Goal: Information Seeking & Learning: Learn about a topic

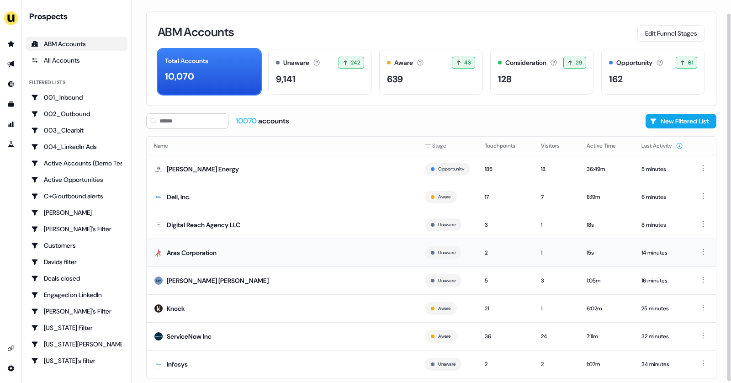
scroll to position [15, 0]
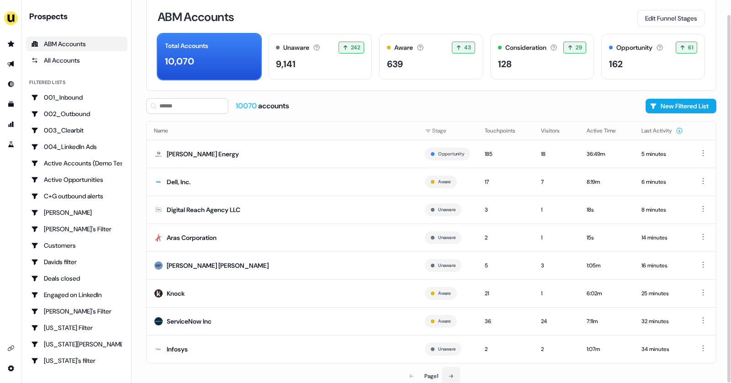
click at [449, 369] on button at bounding box center [451, 376] width 18 height 18
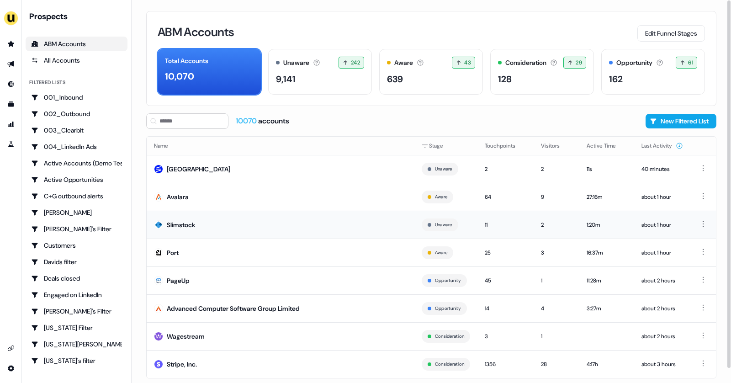
scroll to position [15, 0]
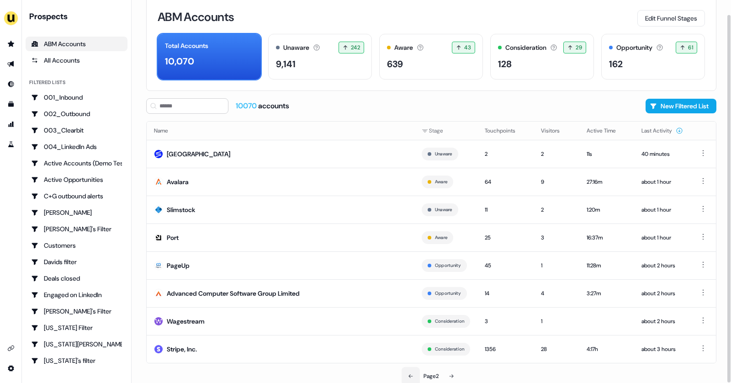
click at [411, 368] on button at bounding box center [411, 376] width 18 height 18
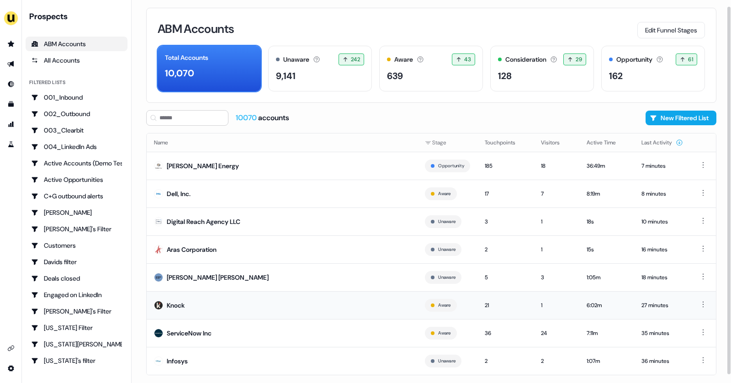
scroll to position [1, 0]
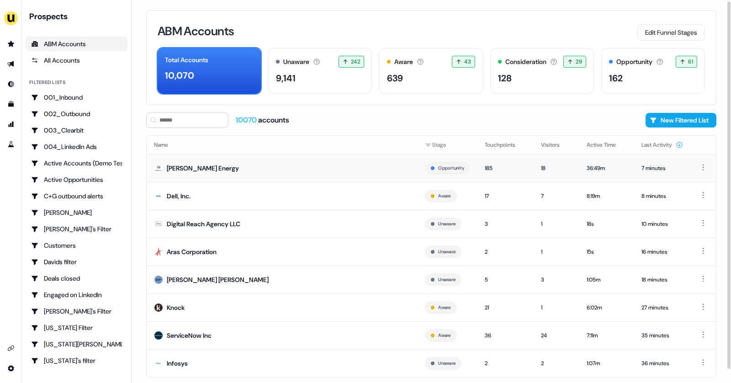
click at [301, 158] on td "Rystad Energy" at bounding box center [282, 168] width 271 height 28
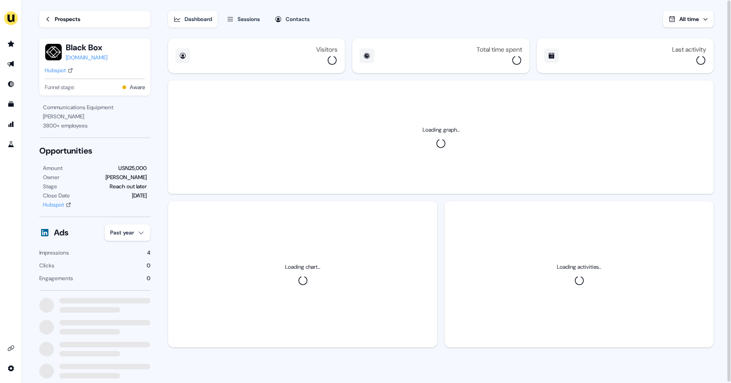
click at [50, 21] on icon at bounding box center [48, 19] width 6 height 6
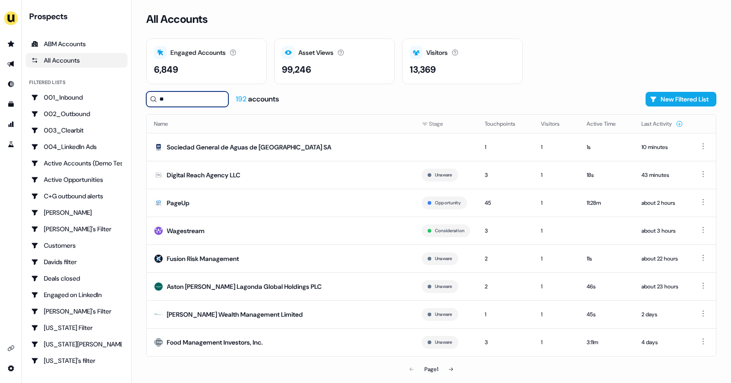
click at [175, 96] on input "**" at bounding box center [187, 99] width 82 height 16
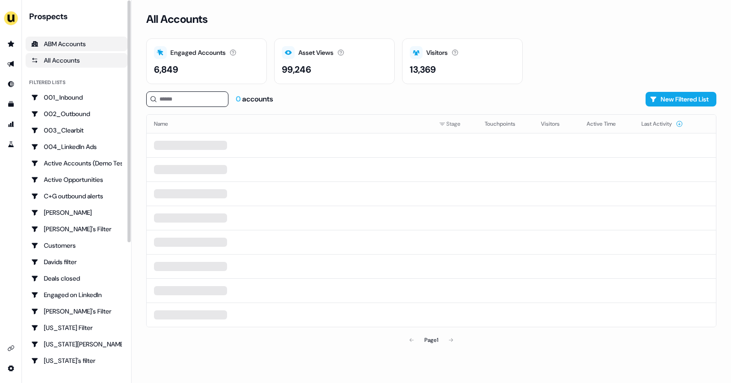
click at [69, 44] on div "ABM Accounts" at bounding box center [76, 43] width 91 height 9
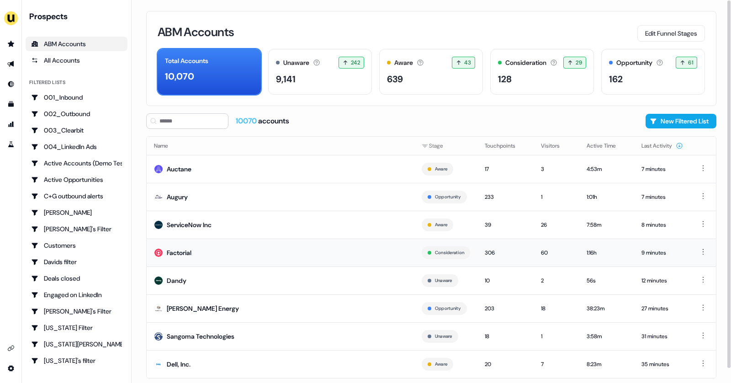
click at [194, 259] on td "Factorial" at bounding box center [281, 253] width 268 height 28
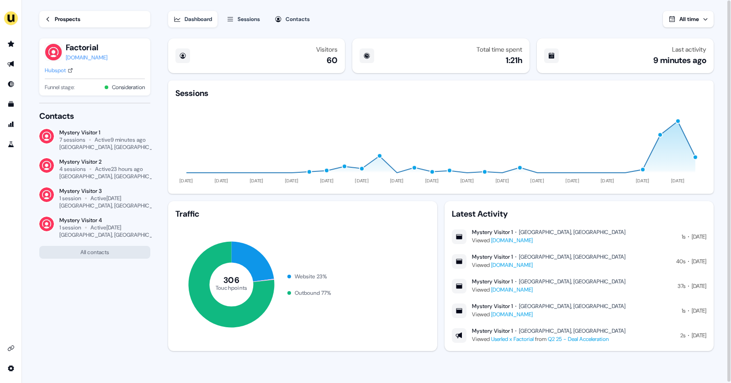
click at [55, 16] on div "Prospects" at bounding box center [68, 19] width 26 height 9
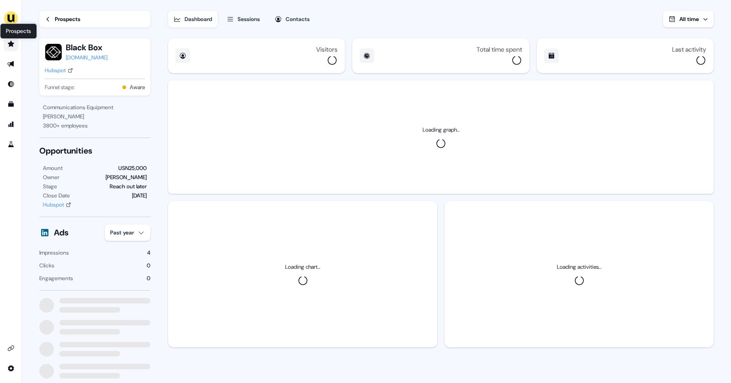
click at [8, 45] on icon "Go to prospects" at bounding box center [10, 43] width 7 height 7
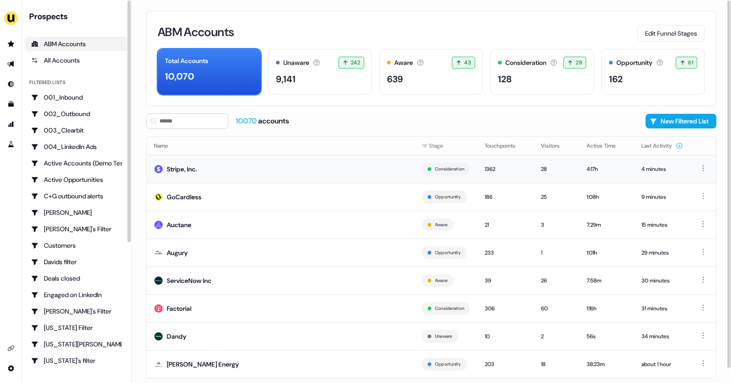
click at [174, 169] on div "Stripe, Inc." at bounding box center [182, 169] width 30 height 9
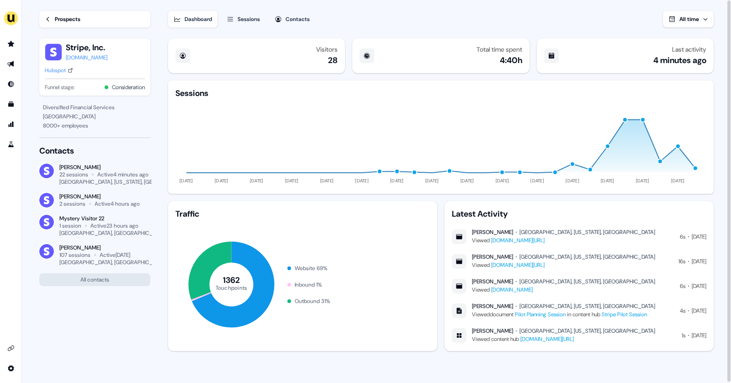
click at [249, 13] on button "Sessions" at bounding box center [243, 19] width 44 height 16
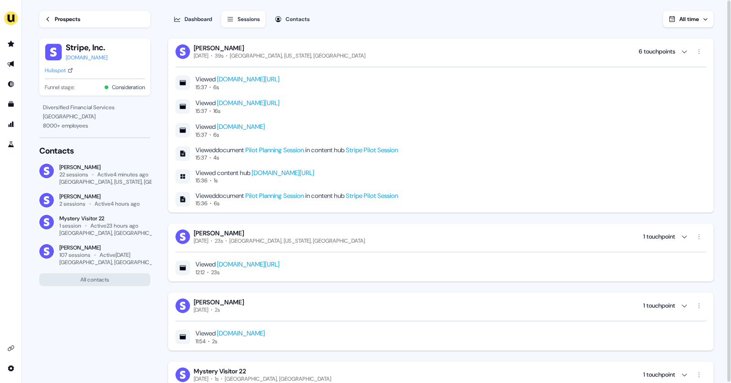
click at [286, 176] on link "app.userled.io/v/AnsHxBeXL" at bounding box center [283, 173] width 63 height 8
click at [49, 25] on link "Prospects" at bounding box center [94, 19] width 111 height 16
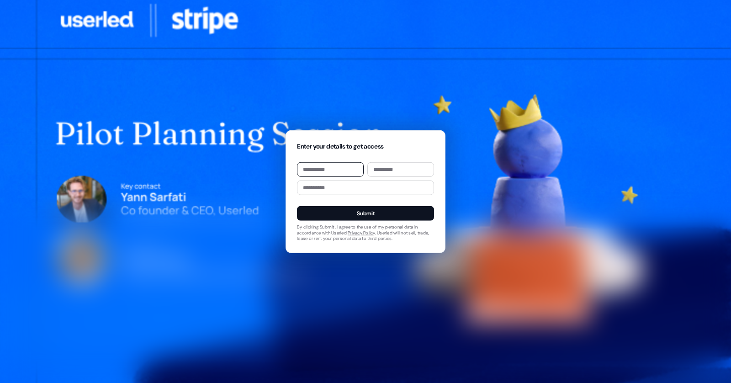
click at [334, 169] on input at bounding box center [330, 169] width 67 height 15
type input "****"
type input "*******"
type input "**********"
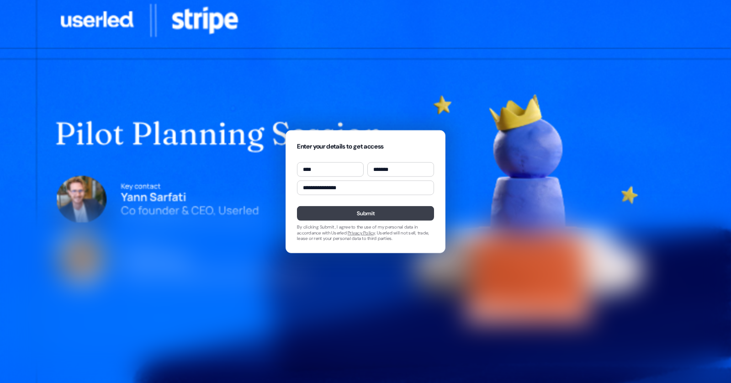
click at [361, 216] on button "Submit" at bounding box center [365, 213] width 137 height 15
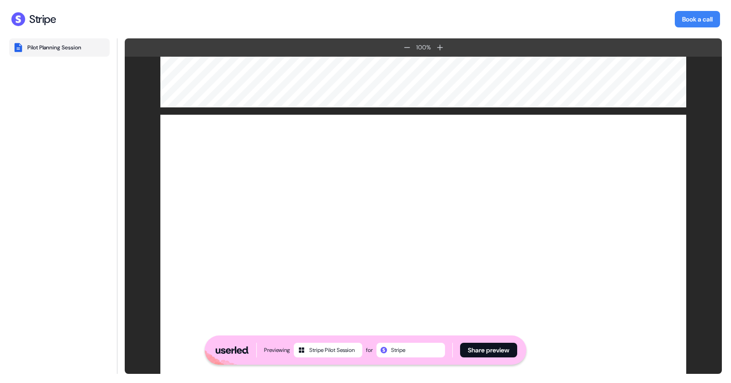
scroll to position [5154, 0]
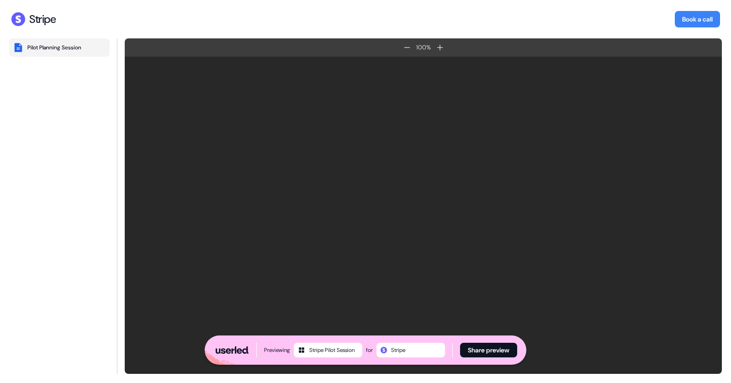
scroll to position [5154, 0]
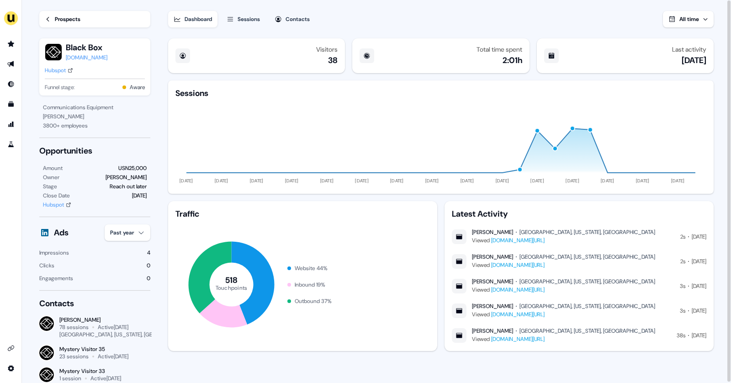
click at [78, 20] on div "Prospects" at bounding box center [68, 19] width 26 height 9
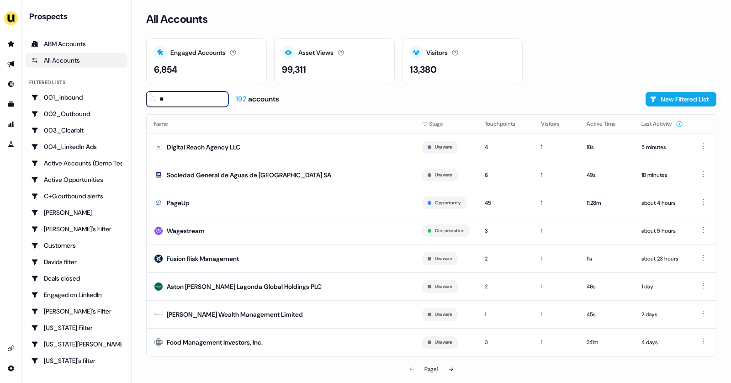
click at [176, 103] on input "**" at bounding box center [187, 99] width 82 height 16
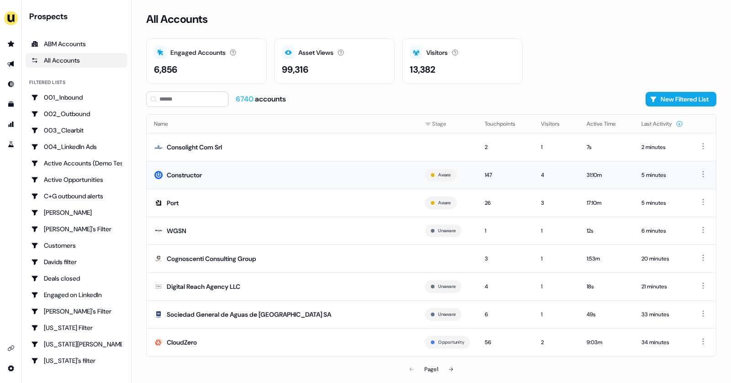
click at [365, 168] on td "Constructor" at bounding box center [282, 175] width 271 height 28
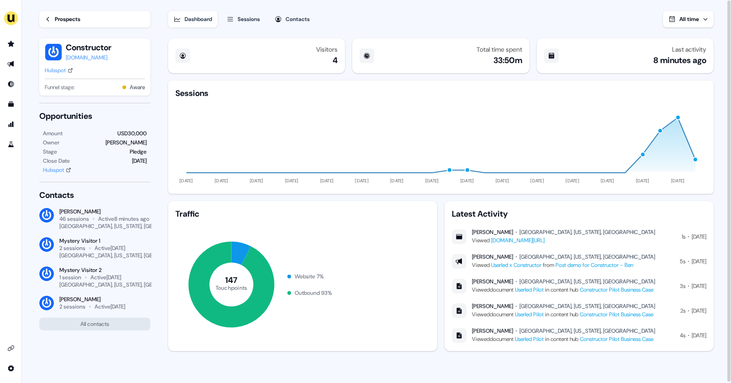
click at [59, 17] on div "Prospects" at bounding box center [68, 19] width 26 height 9
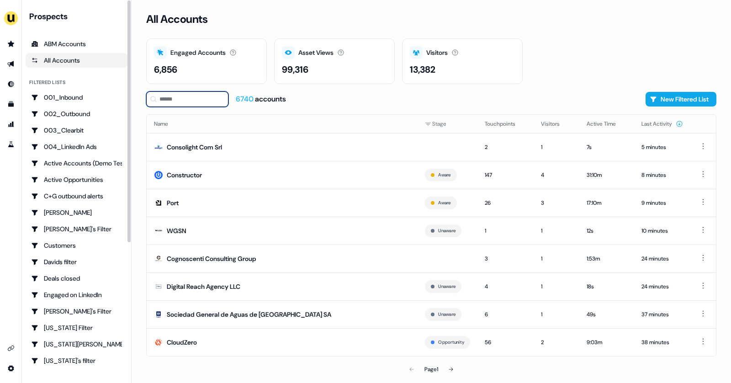
click at [180, 95] on input at bounding box center [187, 99] width 82 height 16
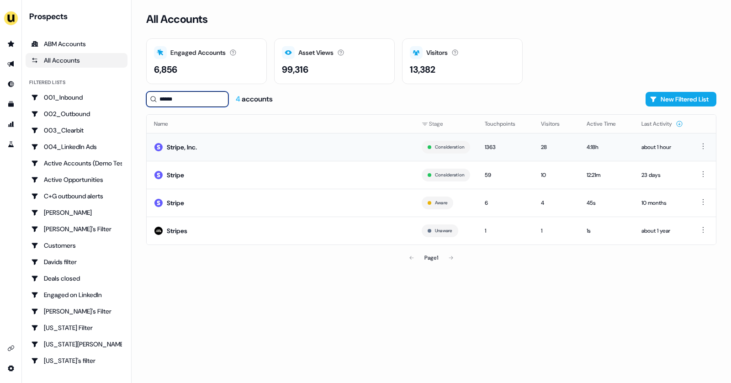
type input "******"
click at [240, 138] on td "Stripe, Inc." at bounding box center [281, 147] width 268 height 28
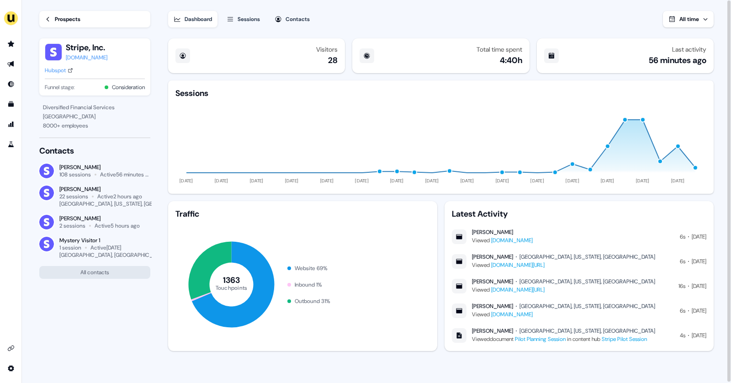
click at [251, 16] on div "Sessions" at bounding box center [249, 19] width 22 height 9
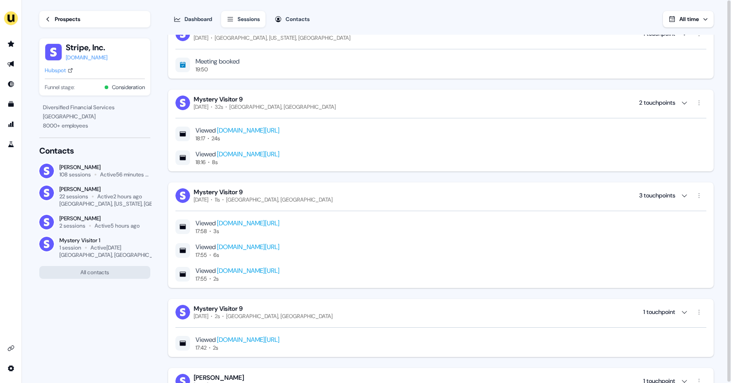
scroll to position [1139, 0]
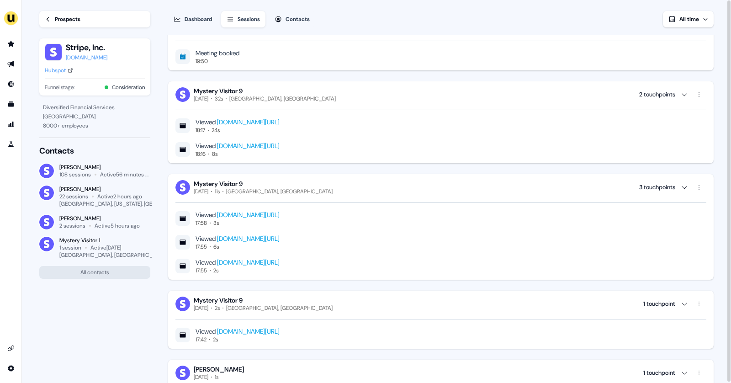
click at [300, 18] on div "Contacts" at bounding box center [298, 19] width 24 height 9
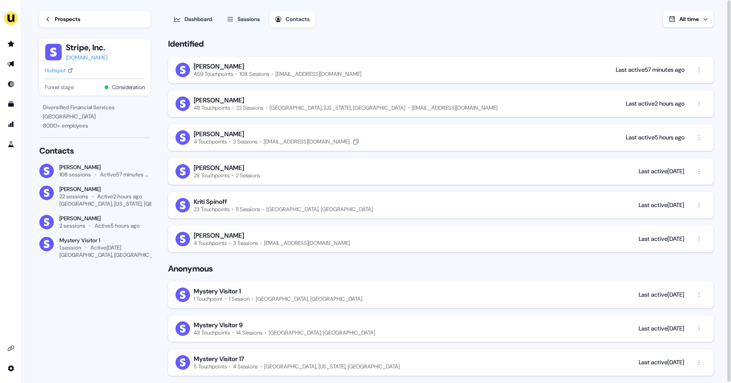
click at [215, 133] on div "Gabrielle Maheux" at bounding box center [219, 134] width 50 height 8
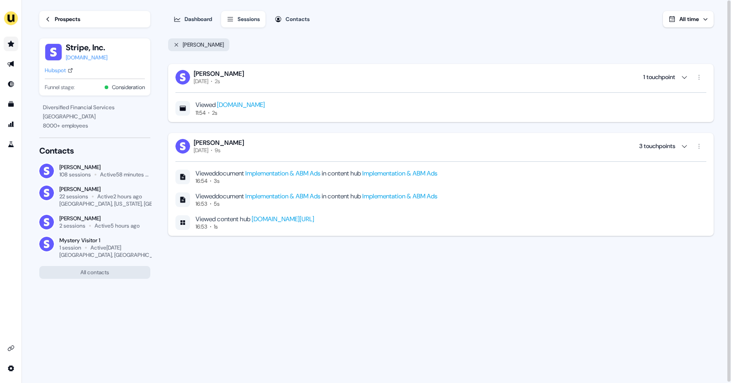
click at [9, 44] on icon "Go to prospects" at bounding box center [11, 44] width 6 height 6
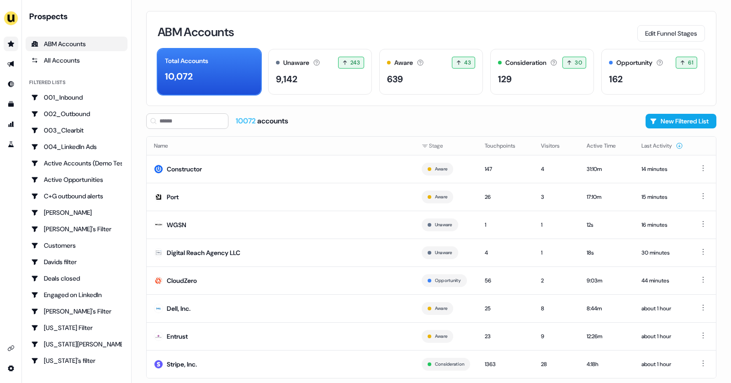
click at [5, 47] on link "Go to prospects" at bounding box center [11, 44] width 15 height 15
click at [6, 47] on link "Go to prospects" at bounding box center [11, 44] width 15 height 15
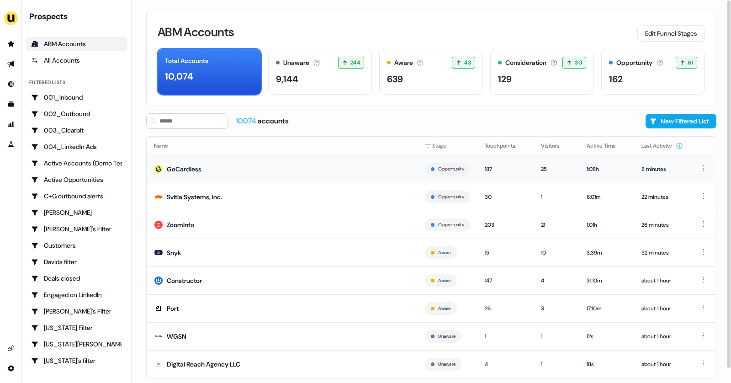
click at [237, 176] on td "GoCardless" at bounding box center [282, 169] width 271 height 28
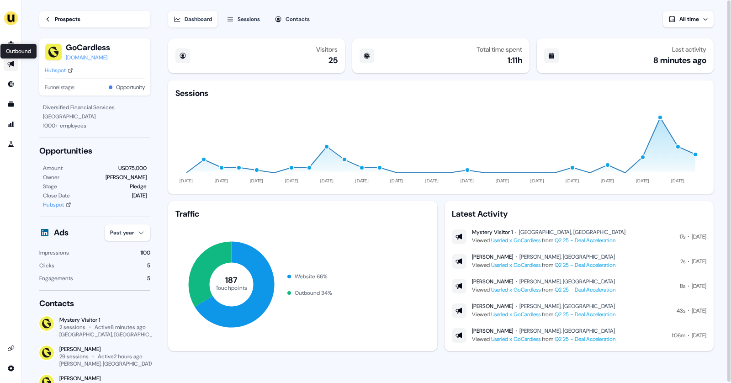
click at [14, 67] on icon "Go to outbound experience" at bounding box center [10, 63] width 7 height 7
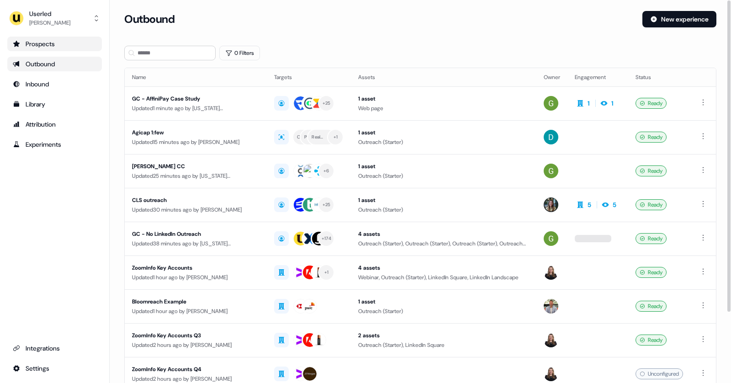
click at [74, 50] on link "Prospects" at bounding box center [54, 44] width 95 height 15
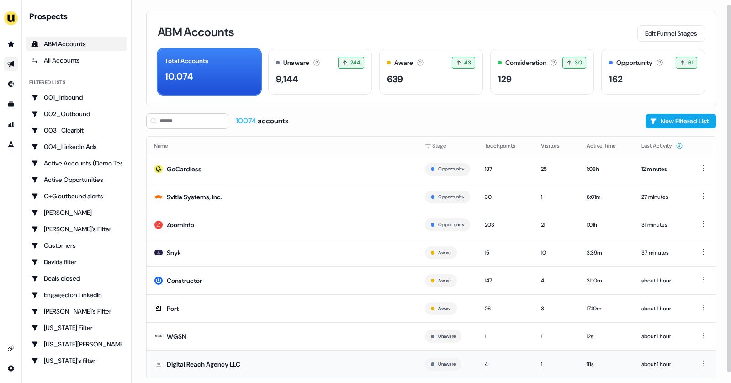
scroll to position [15, 0]
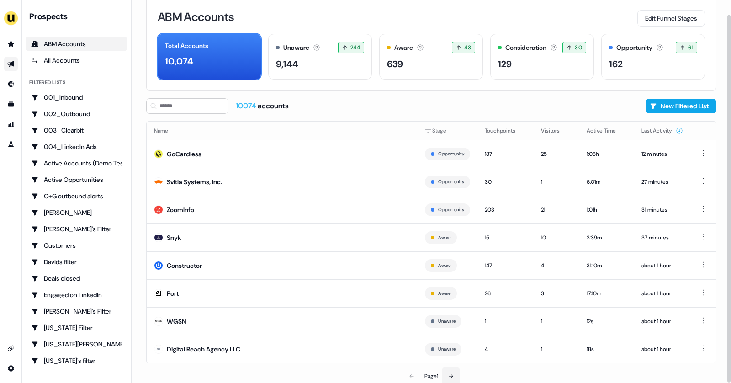
click at [458, 377] on button at bounding box center [451, 376] width 18 height 18
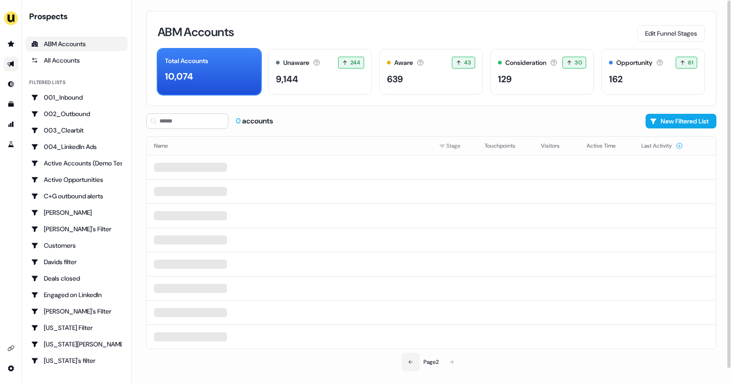
click at [411, 362] on button at bounding box center [411, 362] width 18 height 18
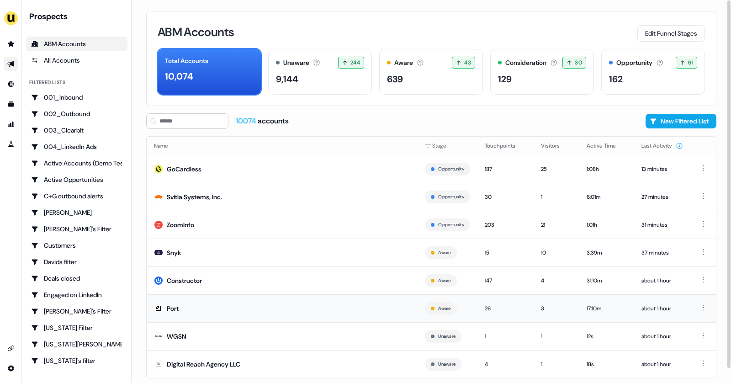
scroll to position [15, 0]
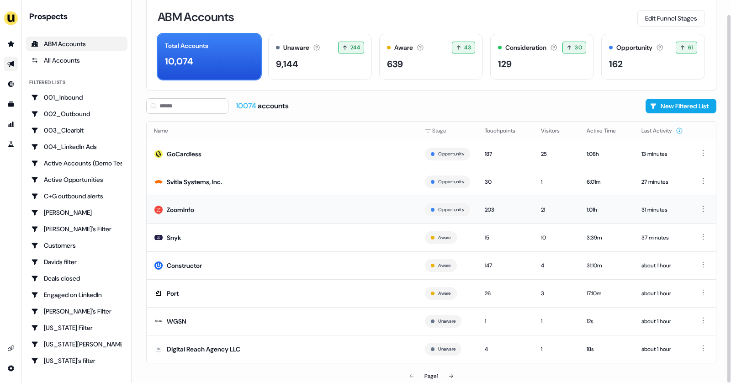
click at [234, 206] on td "ZoomInfo" at bounding box center [282, 210] width 271 height 28
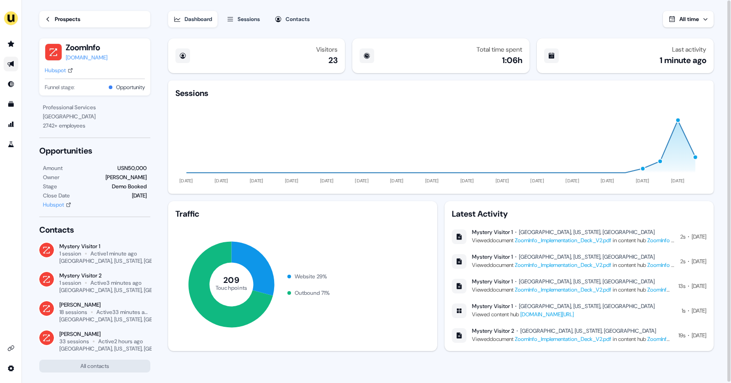
click at [598, 239] on link "ZoomInfo_Implementation_Deck_V2.pdf" at bounding box center [563, 240] width 96 height 7
click at [53, 22] on link "Prospects" at bounding box center [94, 19] width 111 height 16
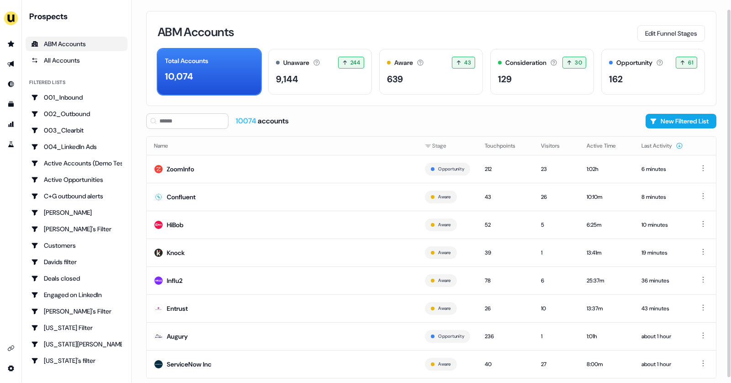
scroll to position [15, 0]
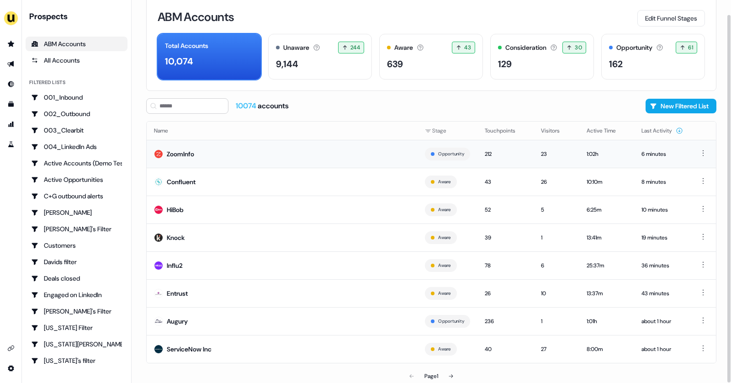
click at [293, 151] on td "ZoomInfo" at bounding box center [282, 154] width 271 height 28
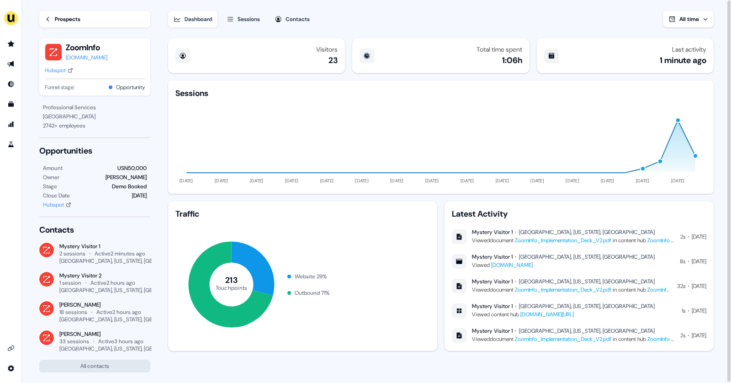
click at [247, 20] on div "Sessions" at bounding box center [249, 19] width 22 height 9
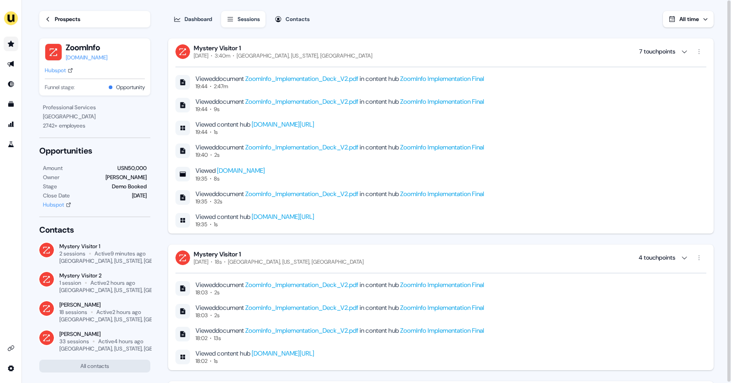
click at [8, 41] on icon "Go to prospects" at bounding box center [10, 43] width 7 height 7
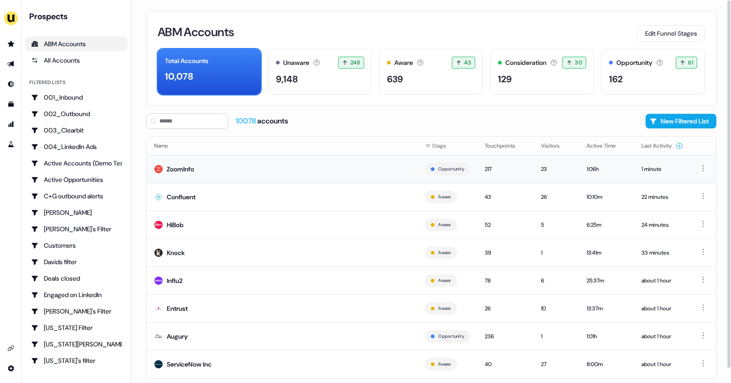
click at [236, 156] on td "ZoomInfo" at bounding box center [282, 169] width 271 height 28
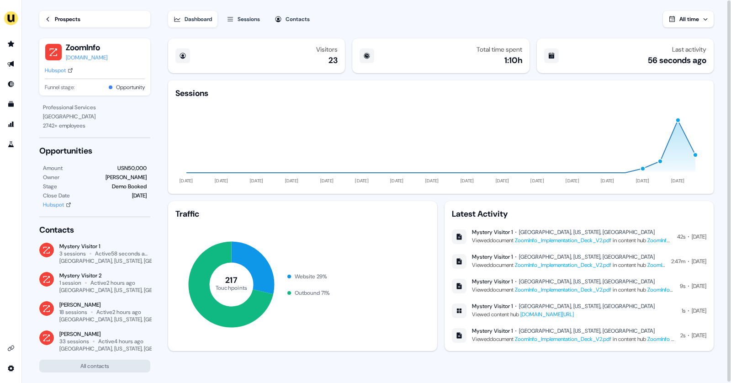
click at [63, 20] on div "Prospects" at bounding box center [68, 19] width 26 height 9
